Goal: Task Accomplishment & Management: Manage account settings

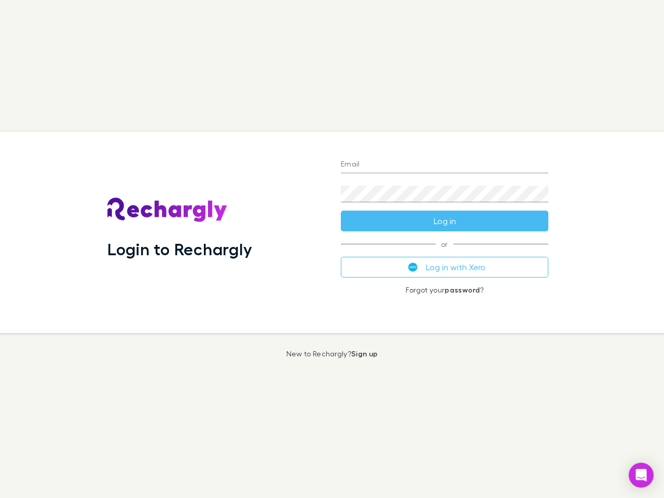
click at [332, 249] on div "Login to Rechargly" at bounding box center [215, 232] width 233 height 201
click at [444, 165] on input "Email" at bounding box center [444, 165] width 207 height 17
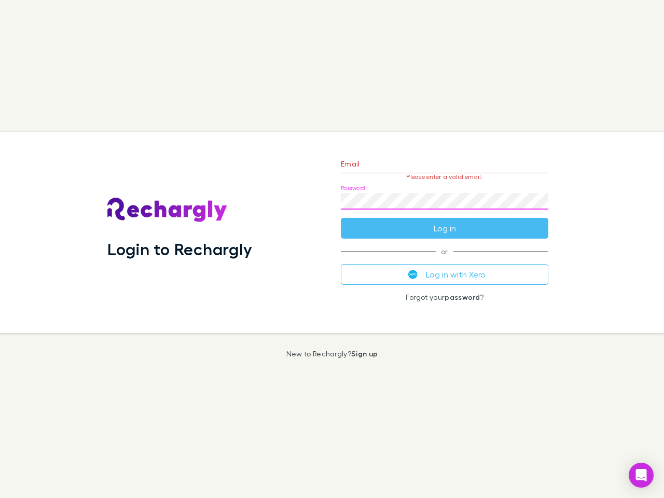
click at [444, 221] on form "Email Please enter a valid email. Password Log in" at bounding box center [444, 193] width 207 height 90
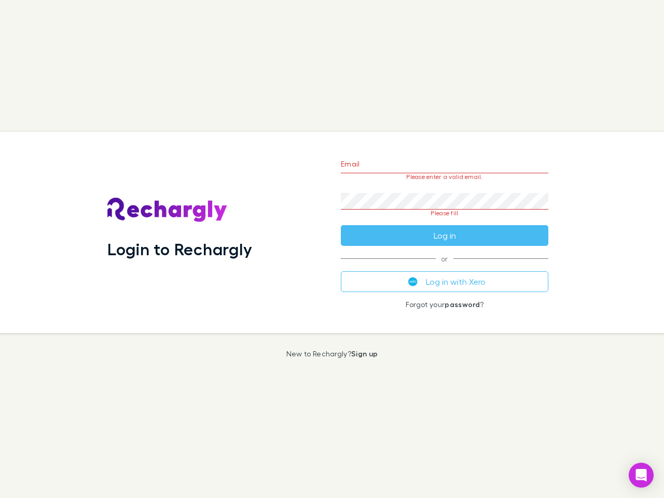
click at [444, 267] on div "Email Please enter a valid email. Password Please fill Log in or Log in with Xe…" at bounding box center [444, 232] width 224 height 201
click at [641, 475] on icon "Open Intercom Messenger" at bounding box center [641, 475] width 11 height 12
